Goal: Information Seeking & Learning: Check status

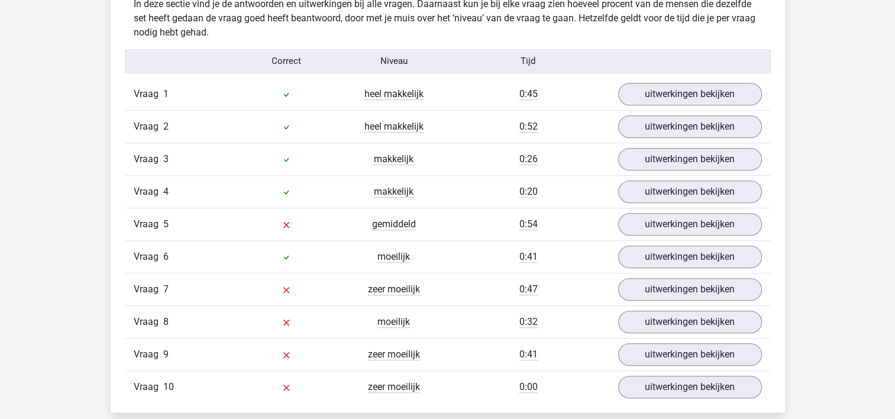
scroll to position [1064, 0]
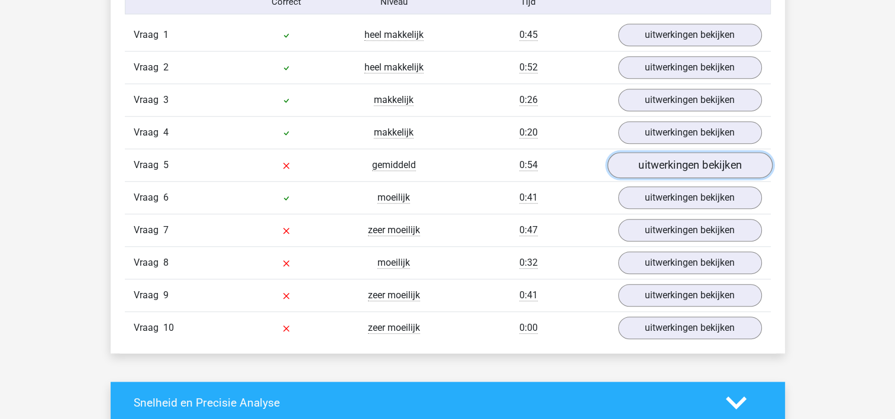
click at [660, 164] on link "uitwerkingen bekijken" at bounding box center [689, 165] width 165 height 26
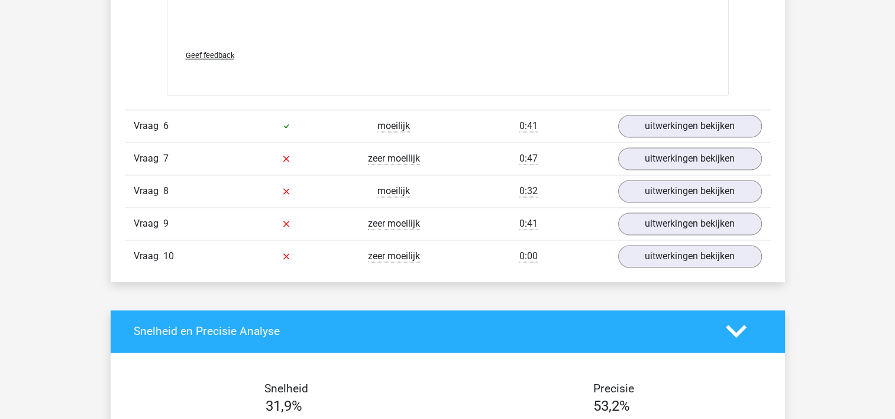
scroll to position [1892, 0]
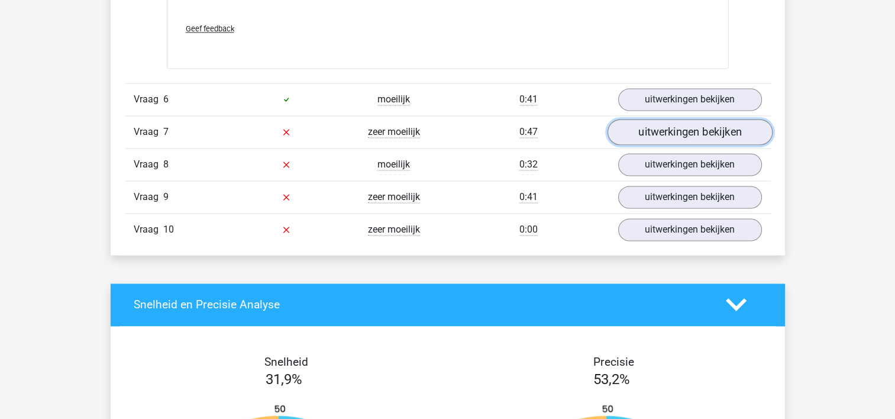
click at [680, 128] on link "uitwerkingen bekijken" at bounding box center [689, 132] width 165 height 26
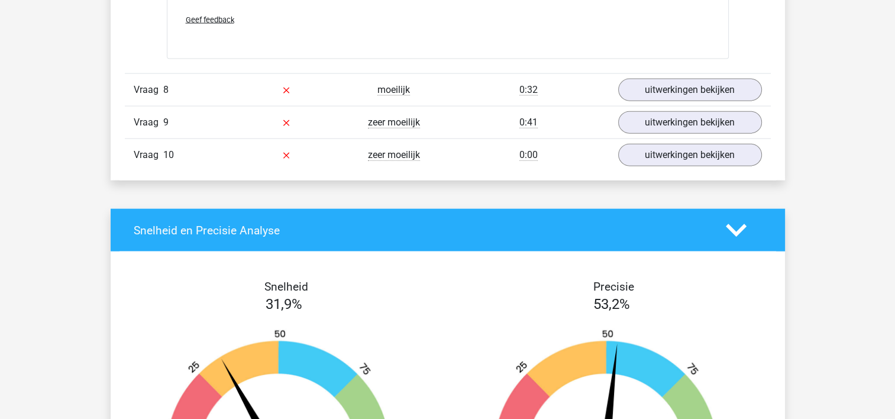
scroll to position [2661, 0]
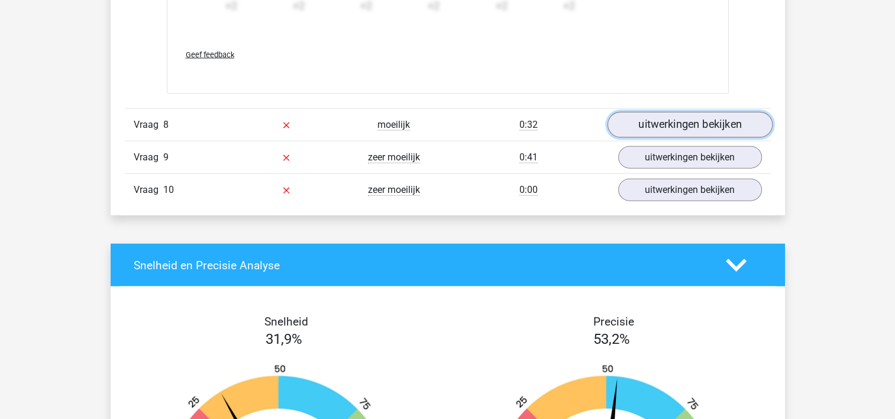
click at [688, 123] on link "uitwerkingen bekijken" at bounding box center [689, 125] width 165 height 26
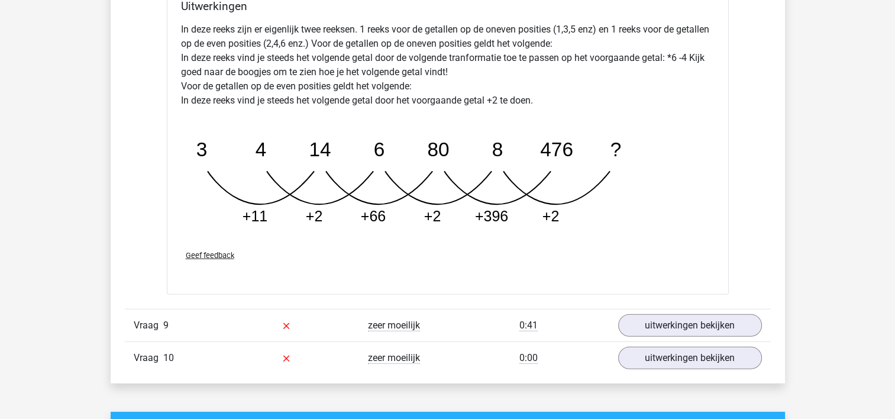
scroll to position [3015, 0]
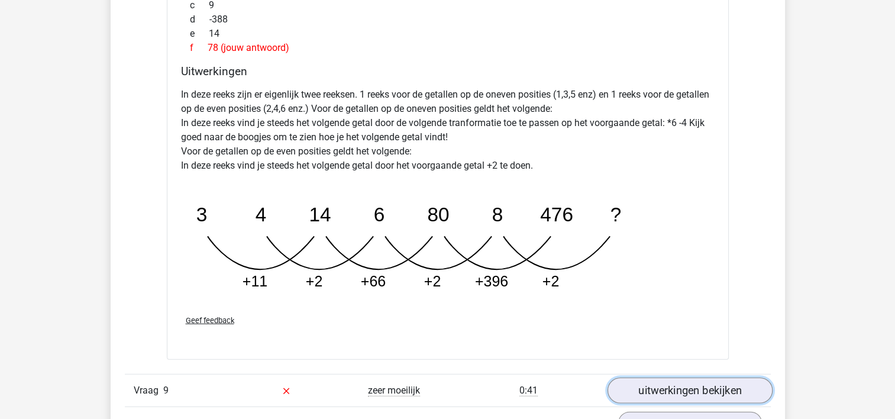
click at [663, 386] on link "uitwerkingen bekijken" at bounding box center [689, 390] width 165 height 26
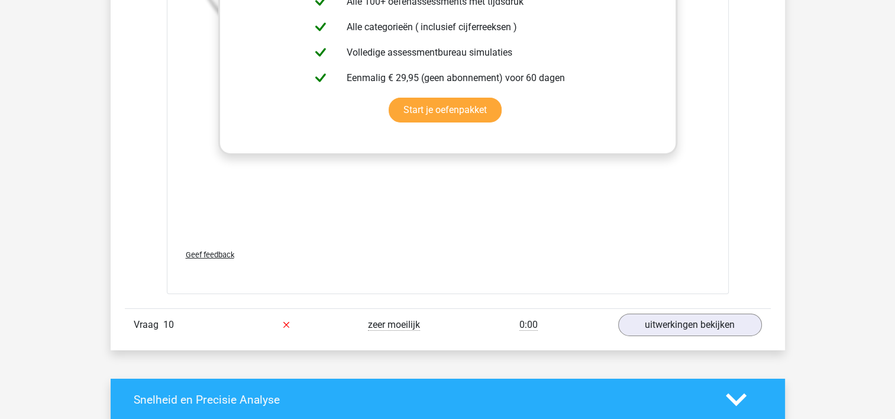
scroll to position [3843, 0]
click at [632, 319] on link "uitwerkingen bekijken" at bounding box center [689, 325] width 165 height 26
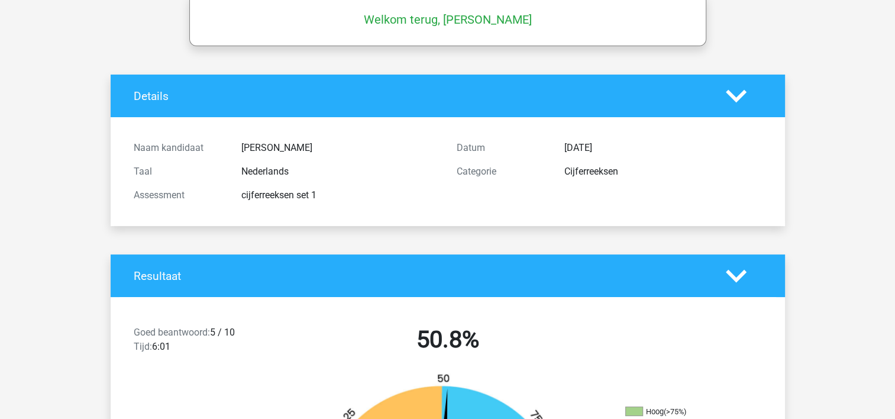
scroll to position [0, 0]
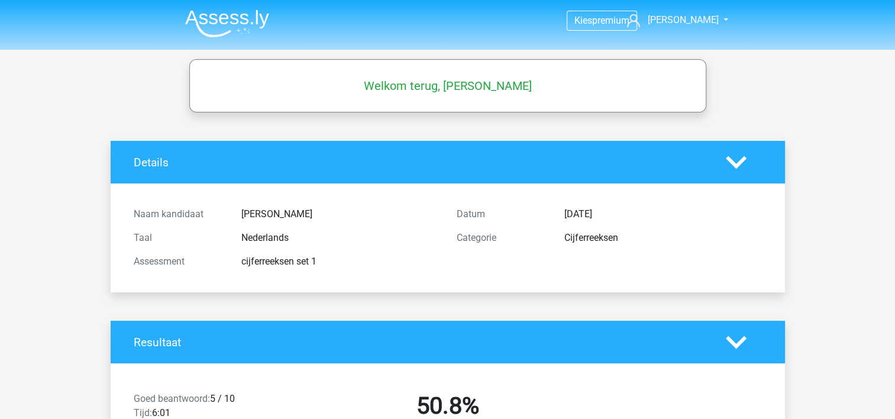
click at [435, 86] on h5 "Welkom terug, [PERSON_NAME]" at bounding box center [447, 86] width 505 height 14
click at [740, 163] on icon at bounding box center [735, 162] width 21 height 21
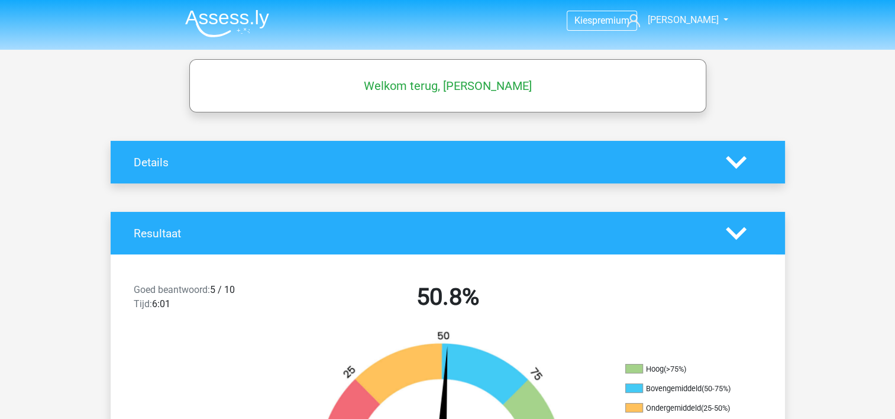
click at [737, 234] on polygon at bounding box center [735, 232] width 21 height 13
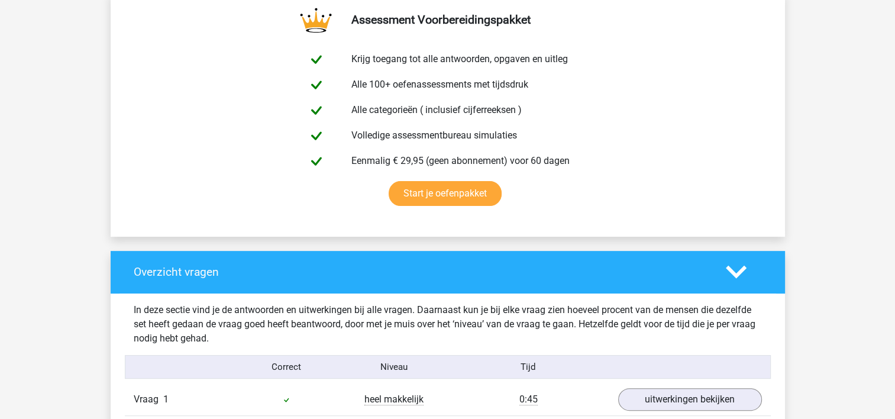
scroll to position [296, 0]
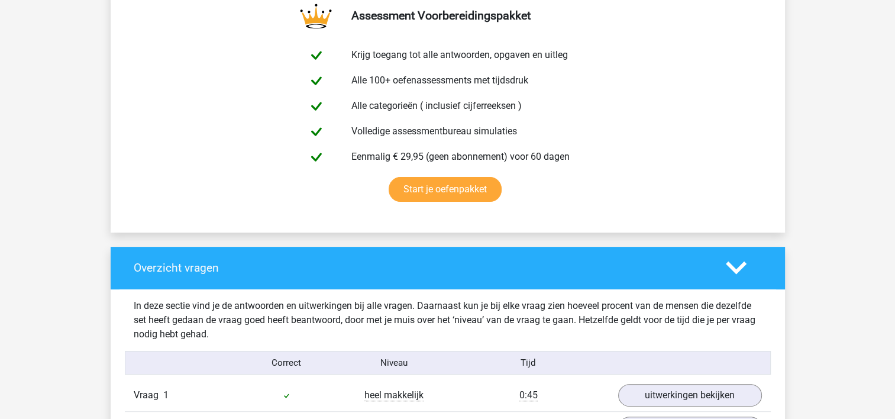
click at [738, 265] on icon at bounding box center [735, 267] width 21 height 21
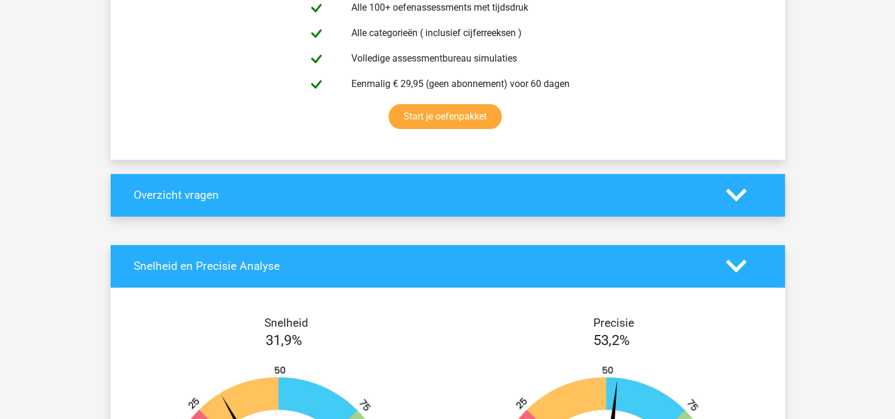
scroll to position [532, 0]
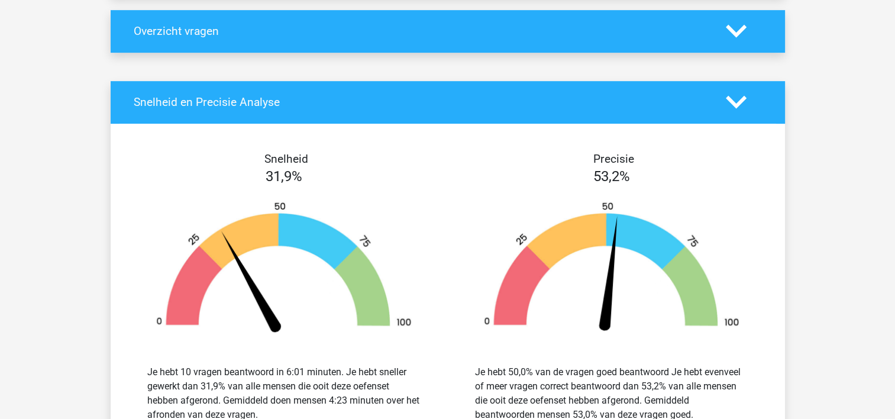
click at [731, 99] on polygon at bounding box center [735, 102] width 21 height 13
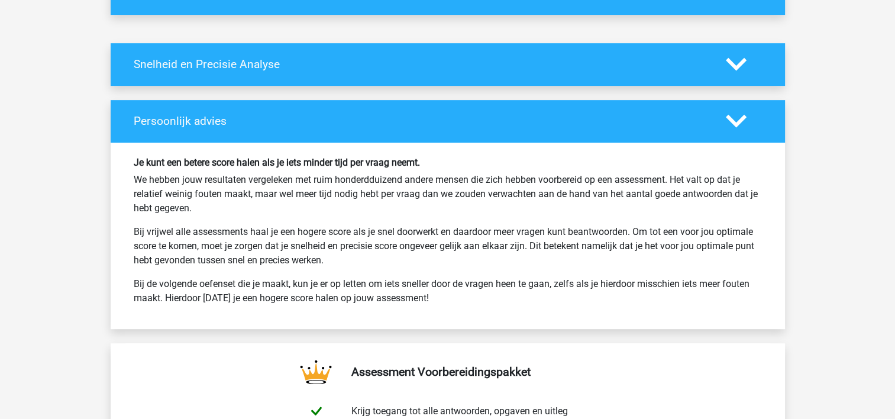
scroll to position [650, 0]
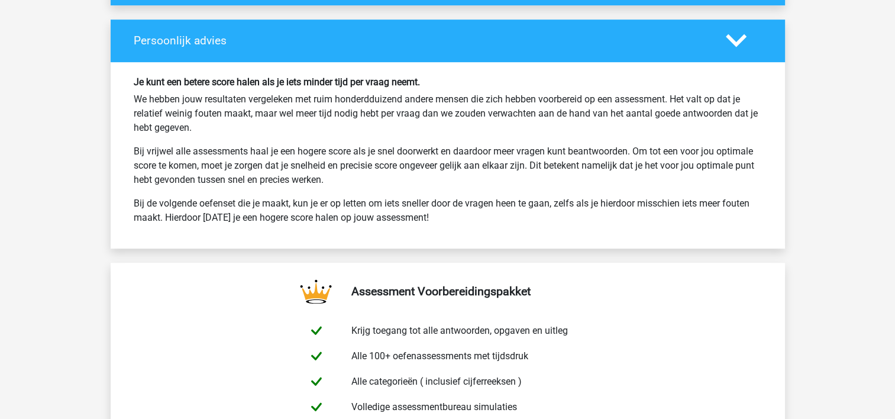
click at [730, 40] on polygon at bounding box center [735, 40] width 21 height 13
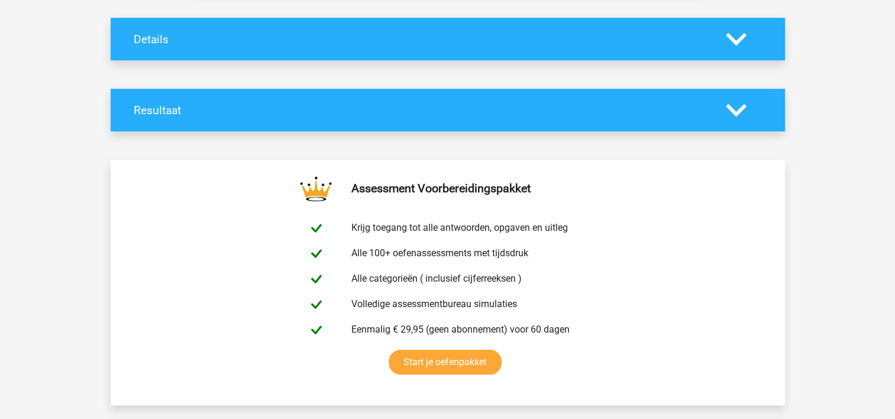
scroll to position [0, 0]
